Goal: Task Accomplishment & Management: Manage account settings

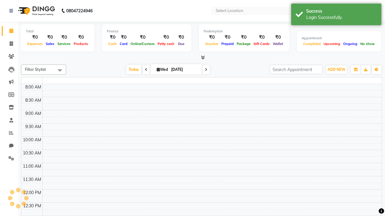
select select "en"
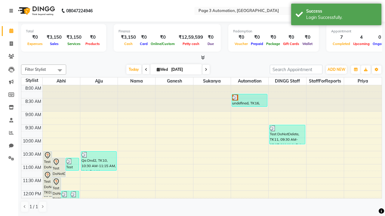
click at [12, 11] on icon at bounding box center [11, 11] width 4 height 4
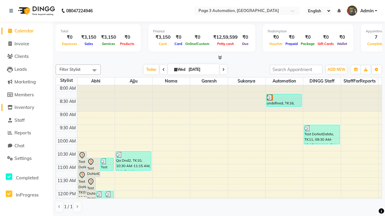
click at [26, 108] on span "Inventory" at bounding box center [24, 108] width 20 height 6
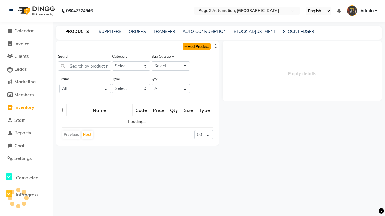
click at [196, 46] on link "Add Product" at bounding box center [197, 47] width 28 height 8
select select "true"
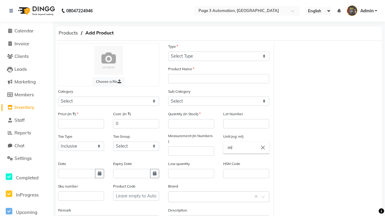
select select "C"
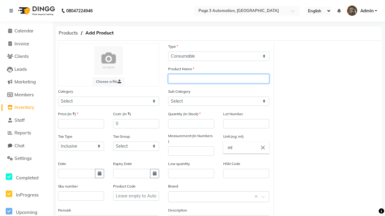
type input "Add Product By Automation 15UwV"
select select "1000"
select select "1002"
type input "Add Product By Automation 15UwV"
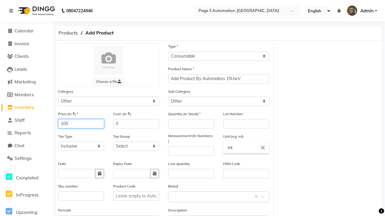
type input "100"
type input "150"
type input "100"
type input "1000"
type textarea "This Product is Created by Automation"
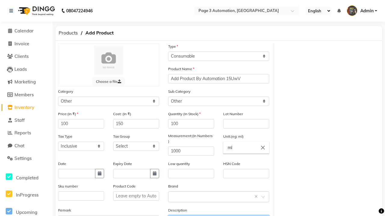
scroll to position [7, 0]
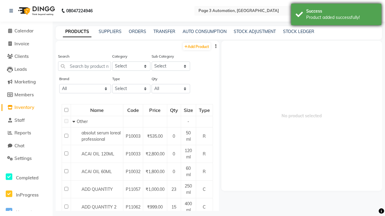
click at [336, 15] on div "Product added successfully!" at bounding box center [341, 17] width 71 height 6
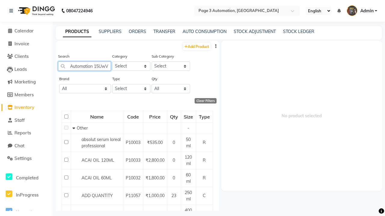
type input "Add Product By Automation 15UwV"
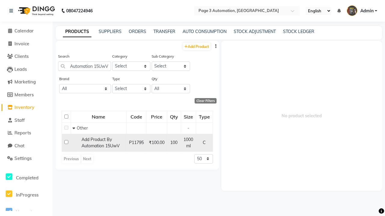
click at [66, 142] on input "checkbox" at bounding box center [66, 142] width 4 height 4
checkbox input "true"
select select
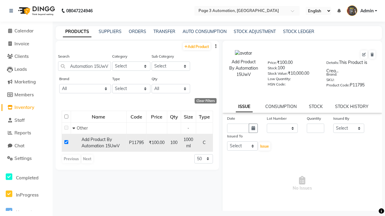
scroll to position [0, 0]
click at [364, 55] on icon at bounding box center [364, 55] width 4 height 4
select select "C"
select select "1000"
select select "true"
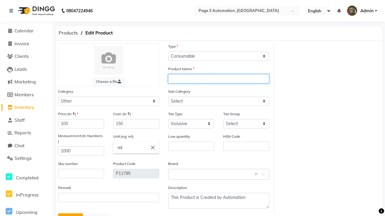
select select "1002"
type input "Add Product By Automation 15UwV update"
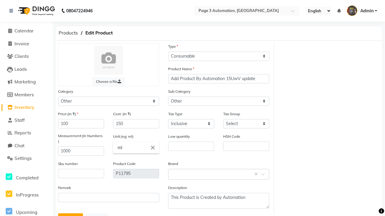
click at [70, 214] on button "Update" at bounding box center [70, 219] width 25 height 11
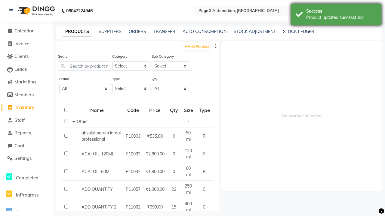
click at [336, 15] on div "Product updated successfully!" at bounding box center [341, 17] width 71 height 6
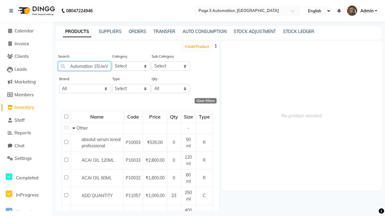
scroll to position [0, 46]
type input "Add Product By Automation 15UwV update"
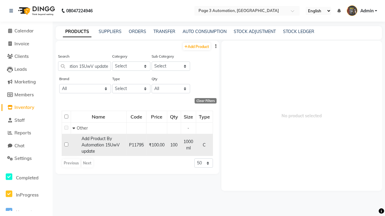
click at [66, 145] on input "checkbox" at bounding box center [66, 145] width 4 height 4
checkbox input "true"
select select
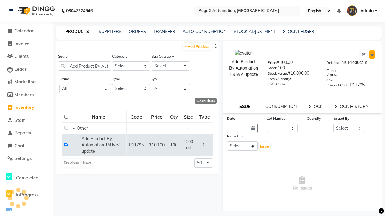
click at [372, 55] on icon at bounding box center [371, 55] width 3 height 4
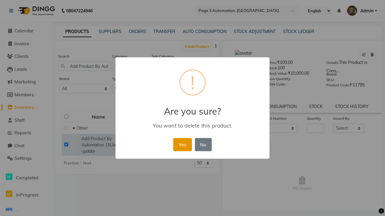
click at [182, 145] on button "Yes" at bounding box center [182, 144] width 18 height 13
